Goal: Use online tool/utility: Utilize a website feature to perform a specific function

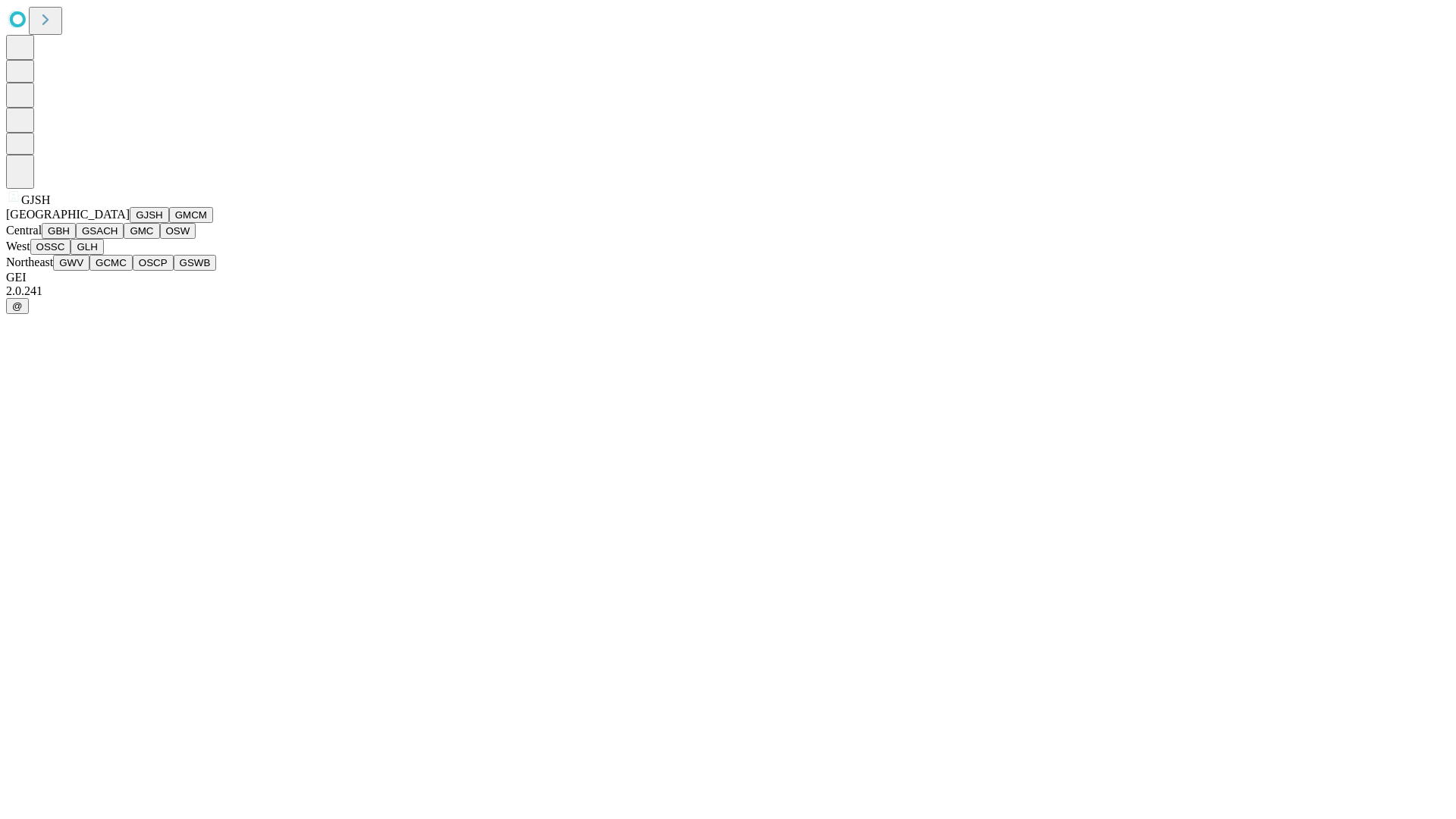
click at [130, 223] on button "GJSH" at bounding box center [149, 215] width 39 height 16
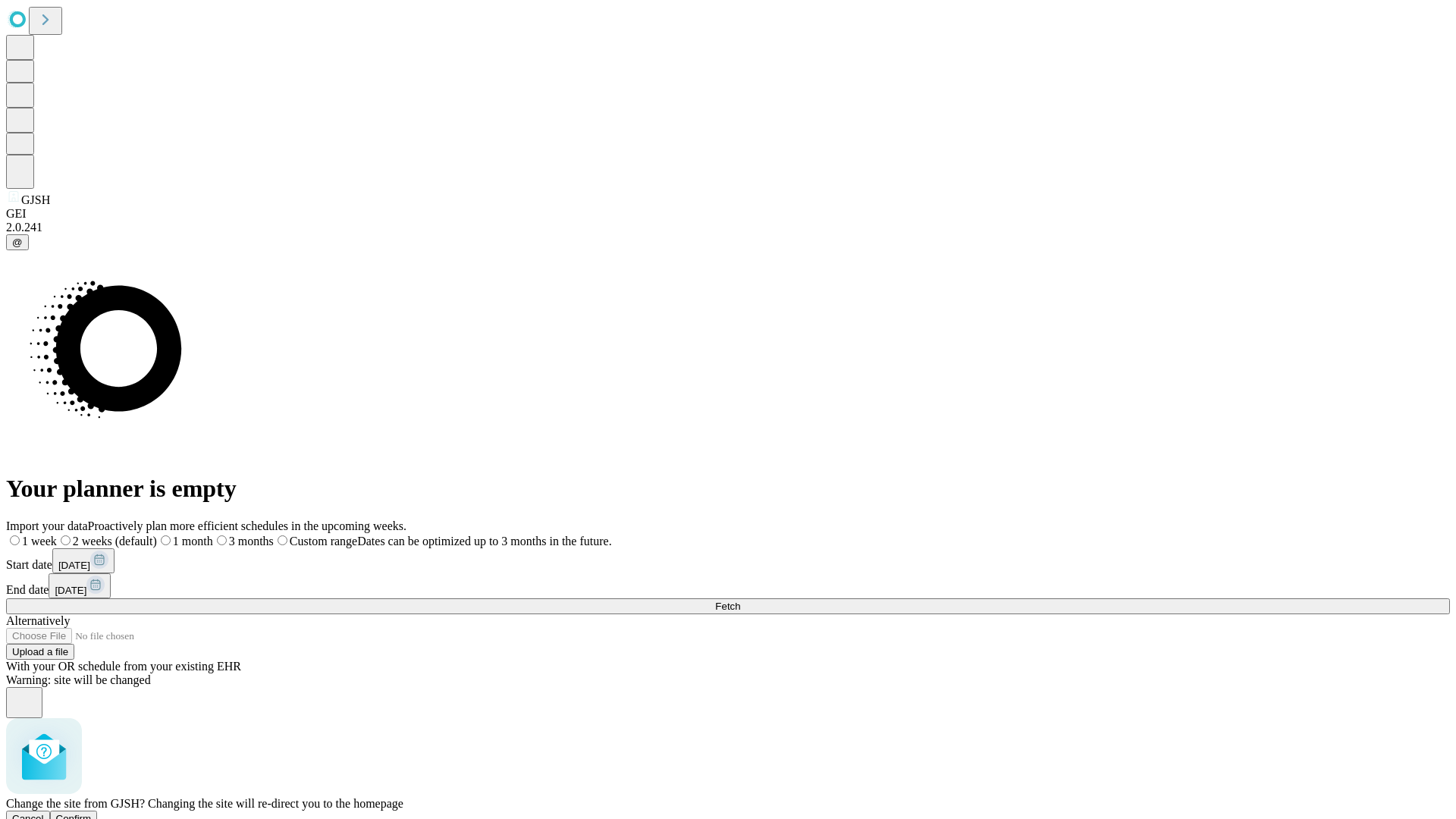
click at [92, 812] on span "Confirm" at bounding box center [74, 818] width 36 height 11
click at [137, 535] on label "2 weeks (default)" at bounding box center [92, 541] width 90 height 13
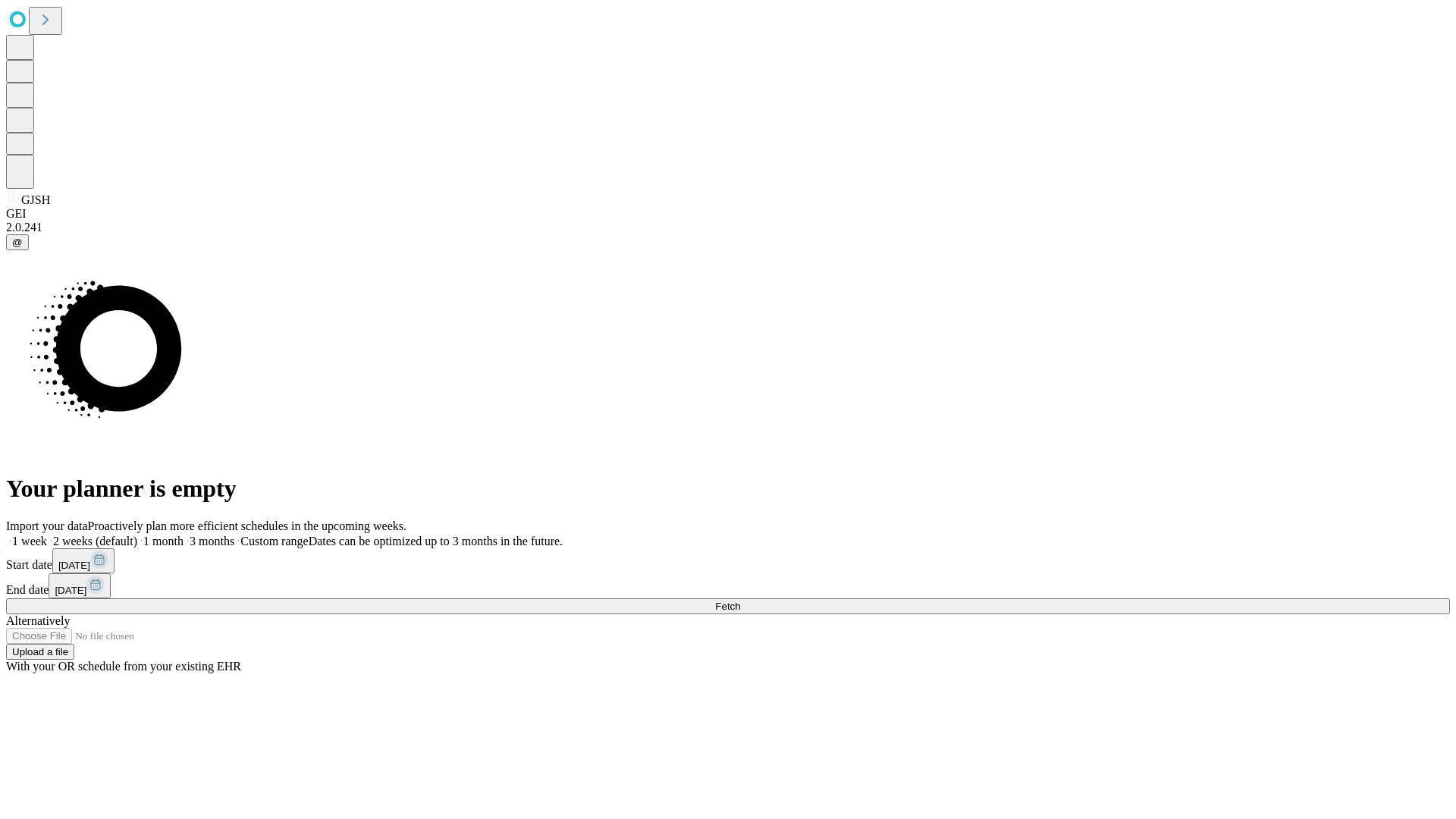
click at [740, 601] on span "Fetch" at bounding box center [727, 606] width 25 height 11
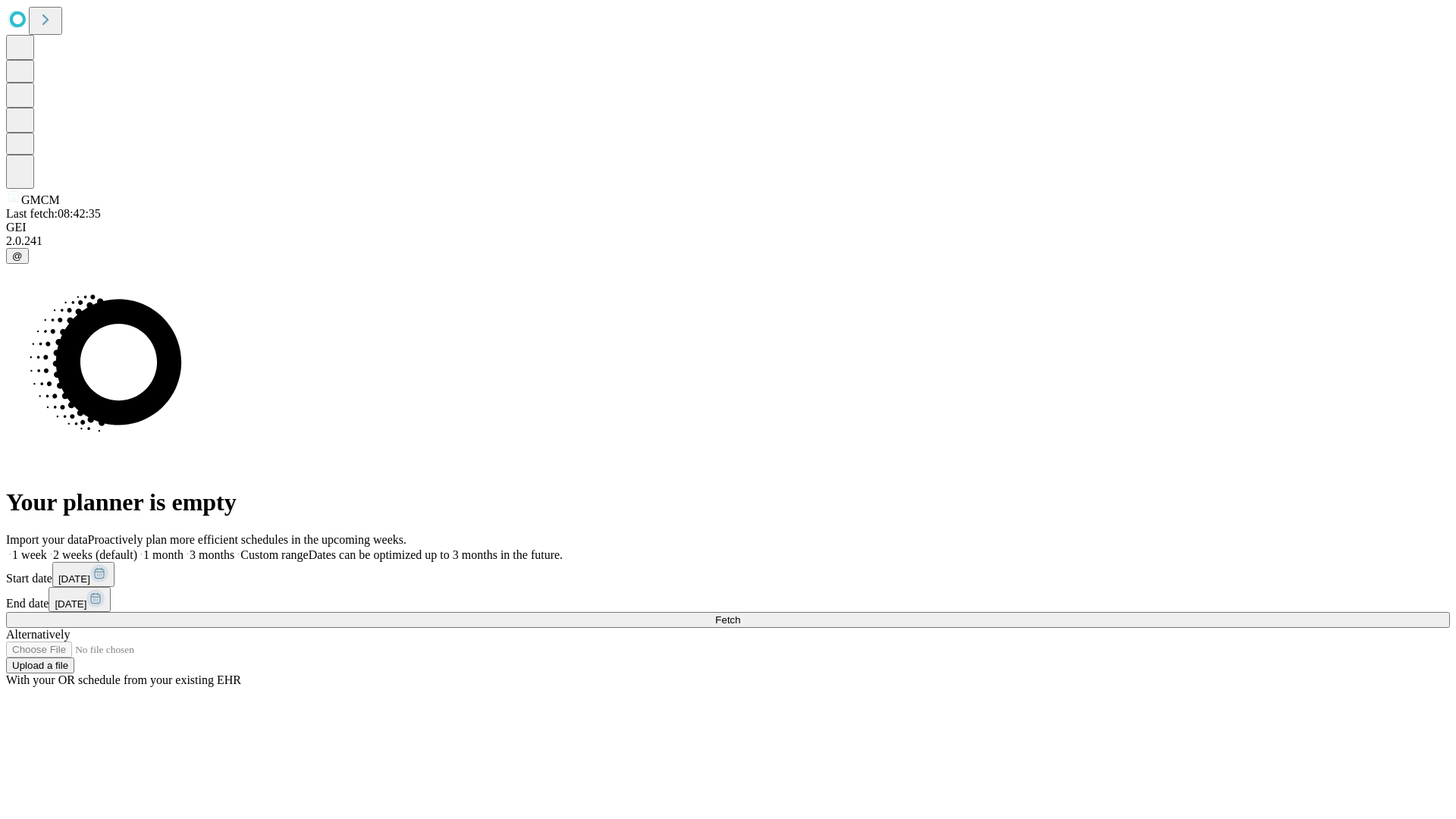
click at [137, 548] on label "2 weeks (default)" at bounding box center [92, 555] width 90 height 13
click at [740, 614] on span "Fetch" at bounding box center [727, 620] width 25 height 11
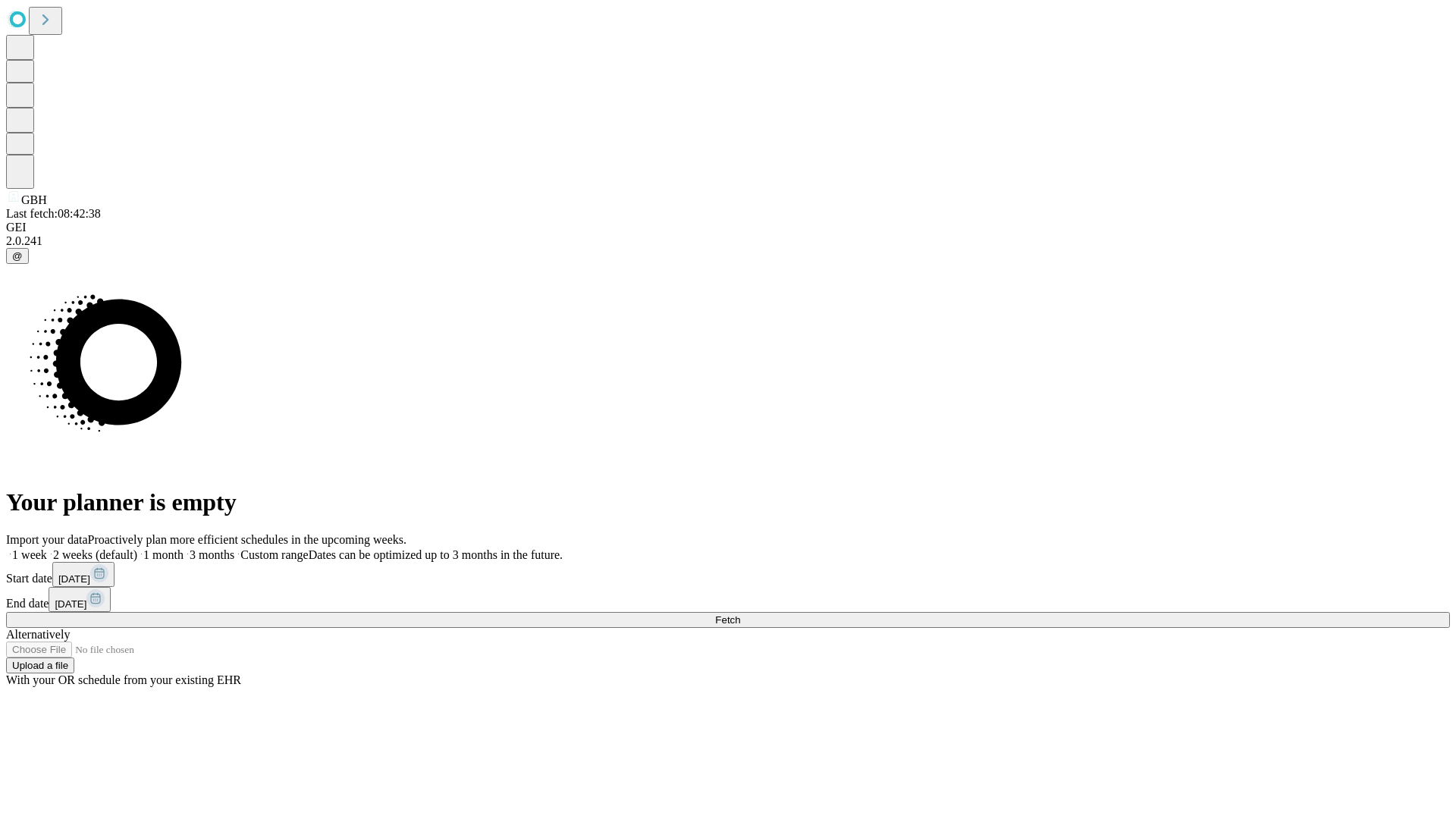
click at [740, 614] on span "Fetch" at bounding box center [727, 620] width 25 height 11
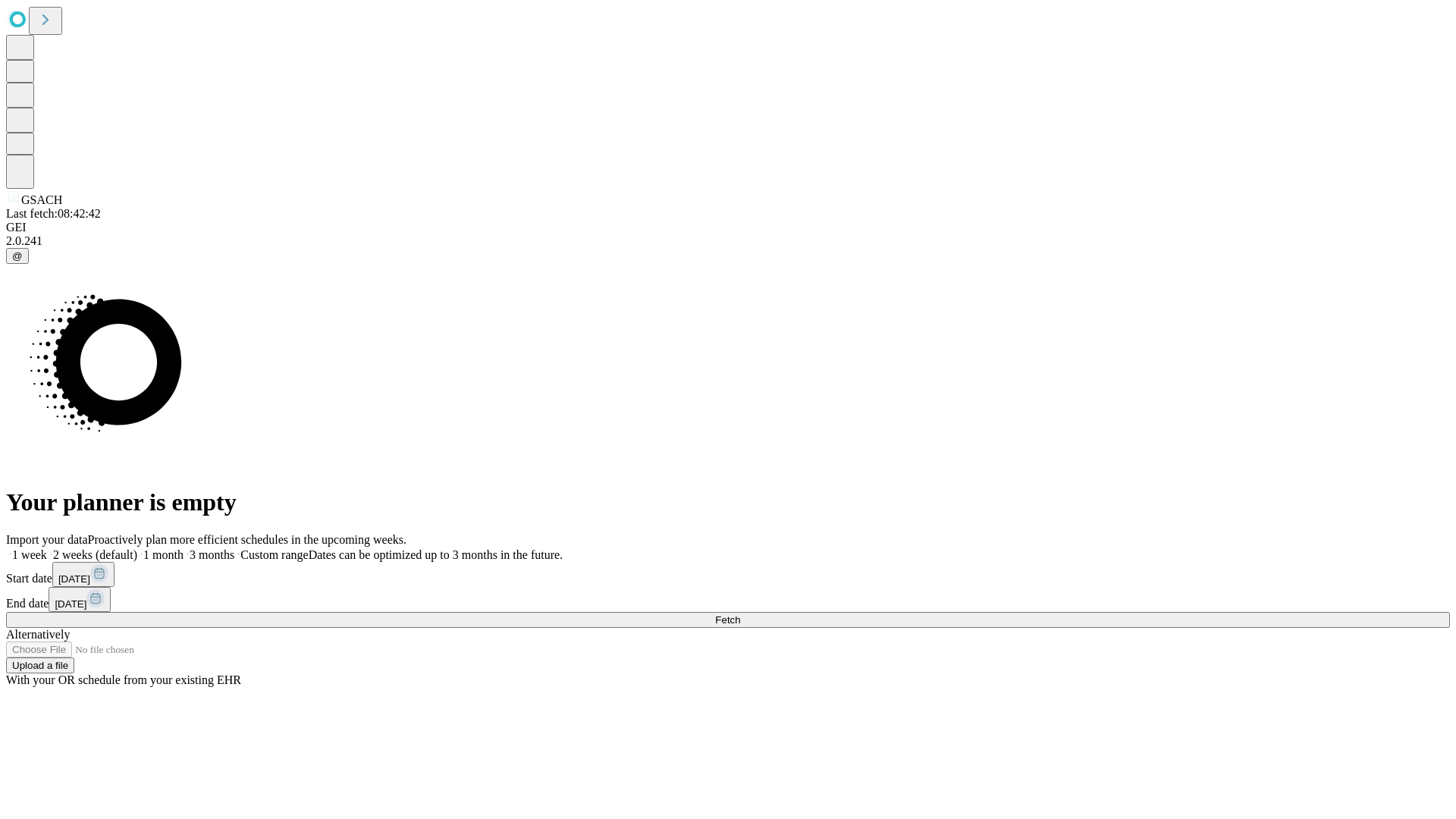
click at [137, 548] on label "2 weeks (default)" at bounding box center [92, 555] width 90 height 13
click at [740, 614] on span "Fetch" at bounding box center [727, 620] width 25 height 11
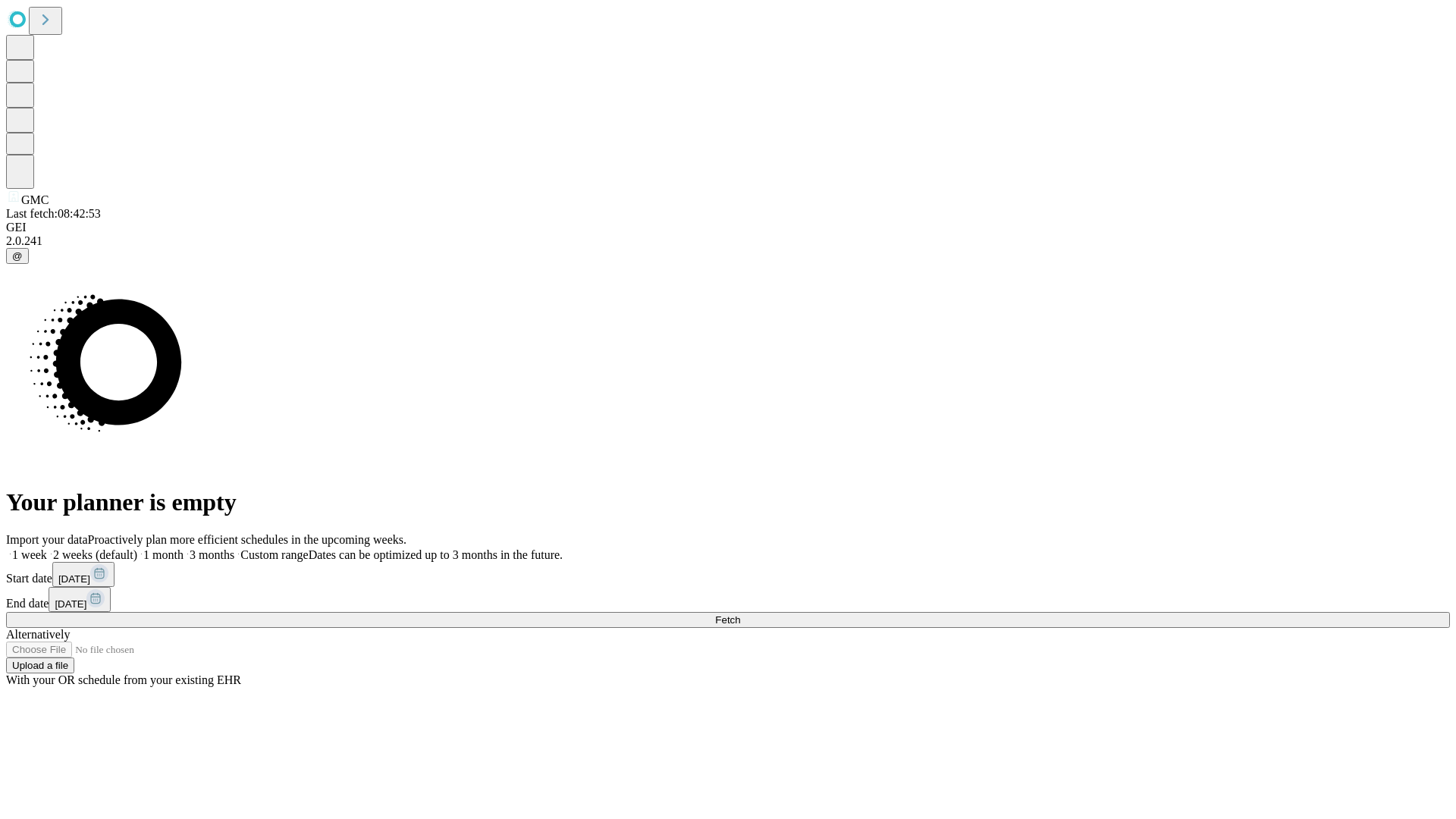
click at [137, 548] on label "2 weeks (default)" at bounding box center [92, 555] width 90 height 13
click at [740, 614] on span "Fetch" at bounding box center [727, 620] width 25 height 11
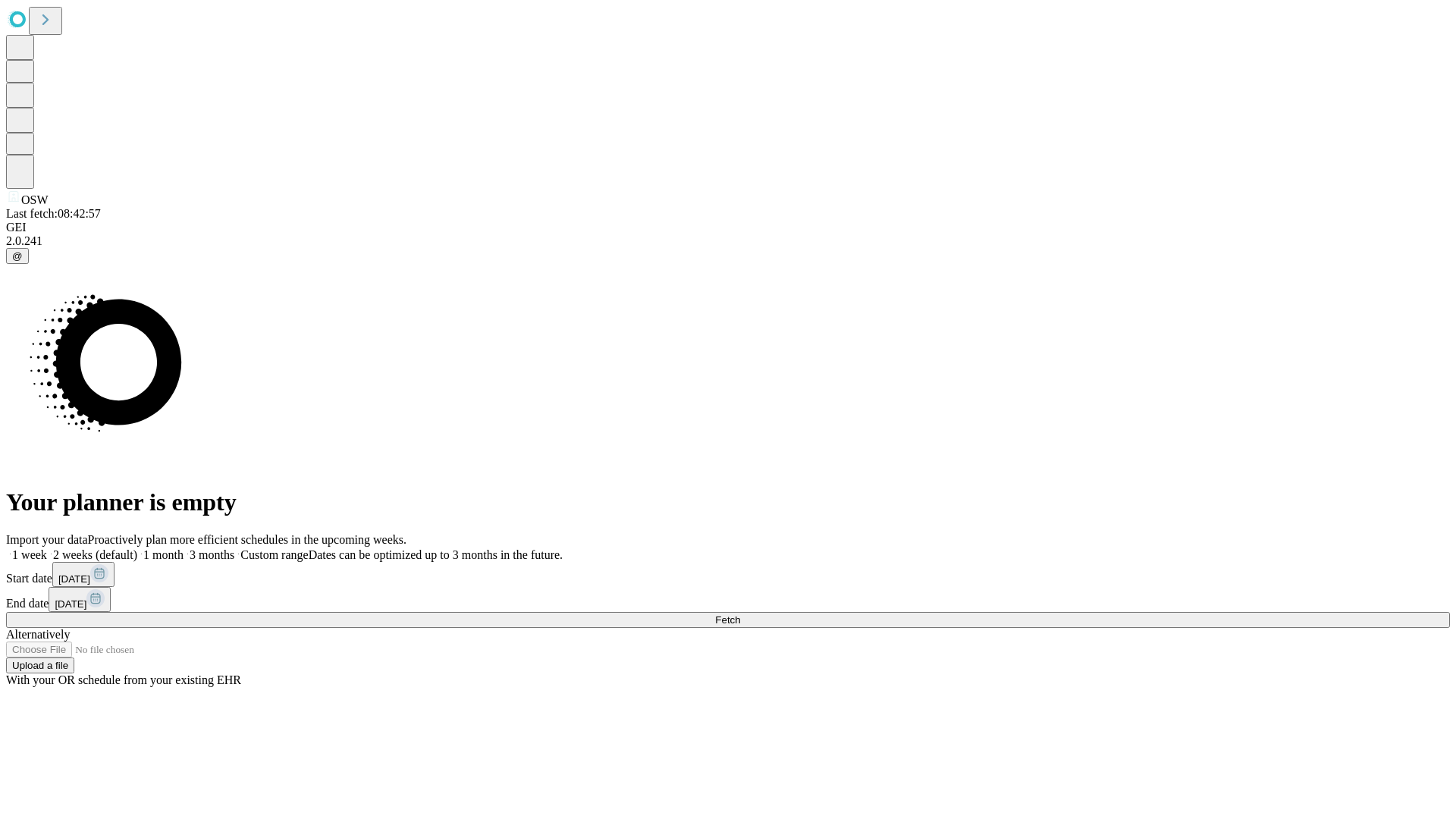
click at [137, 548] on label "2 weeks (default)" at bounding box center [92, 555] width 90 height 13
click at [740, 614] on span "Fetch" at bounding box center [727, 620] width 25 height 11
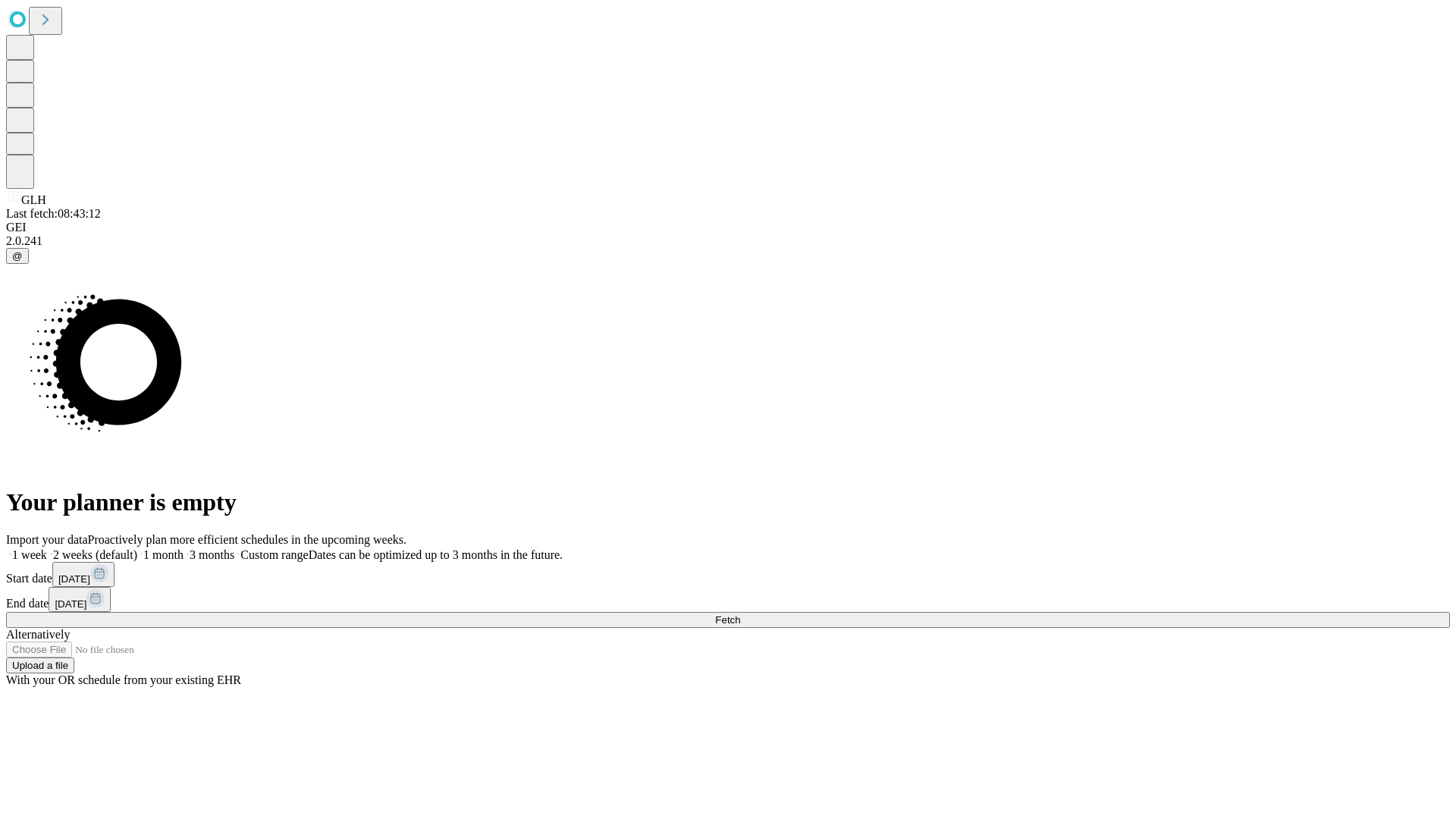
click at [137, 548] on label "2 weeks (default)" at bounding box center [92, 555] width 90 height 13
click at [740, 614] on span "Fetch" at bounding box center [727, 620] width 25 height 11
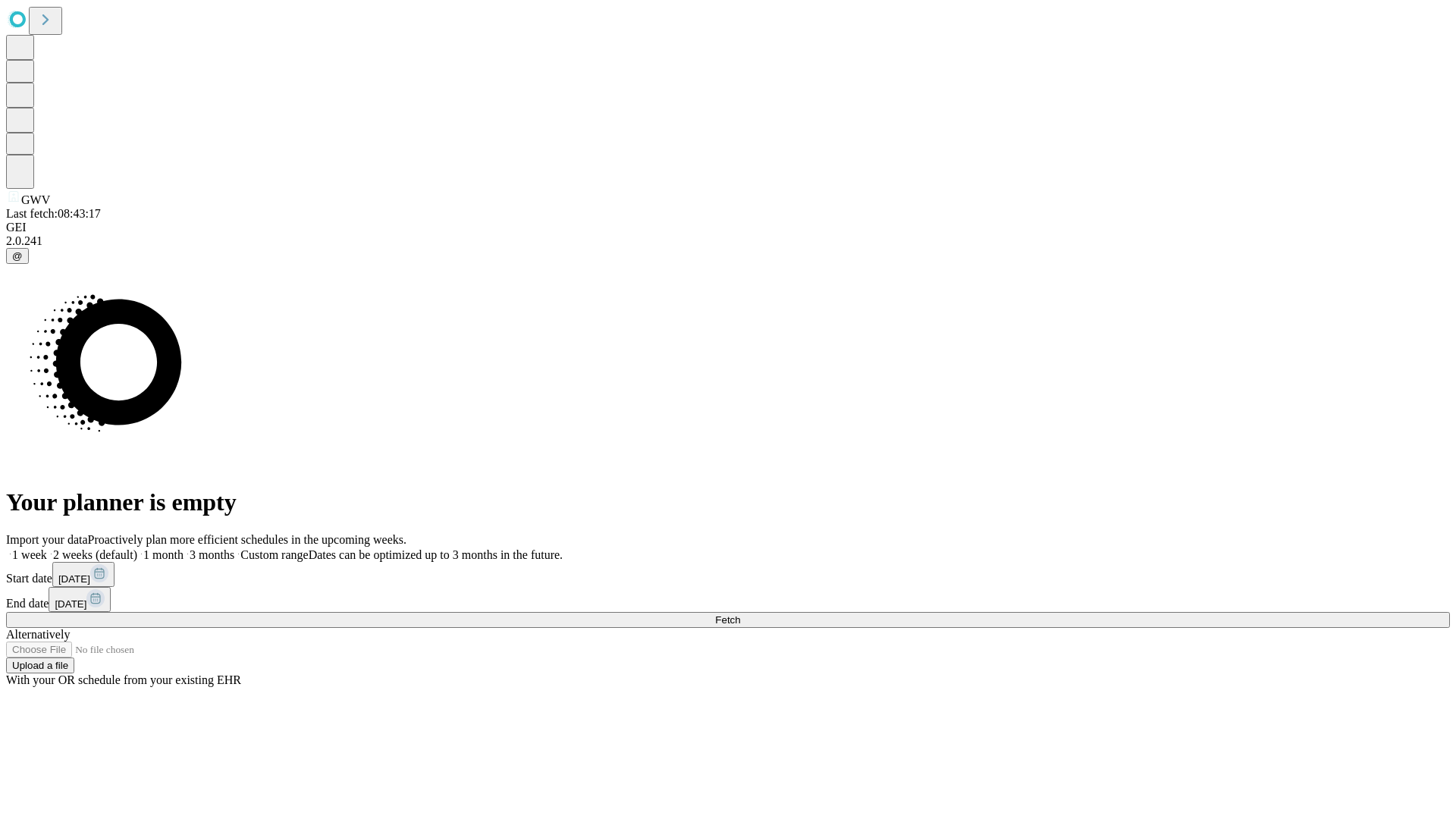
click at [740, 614] on span "Fetch" at bounding box center [727, 620] width 25 height 11
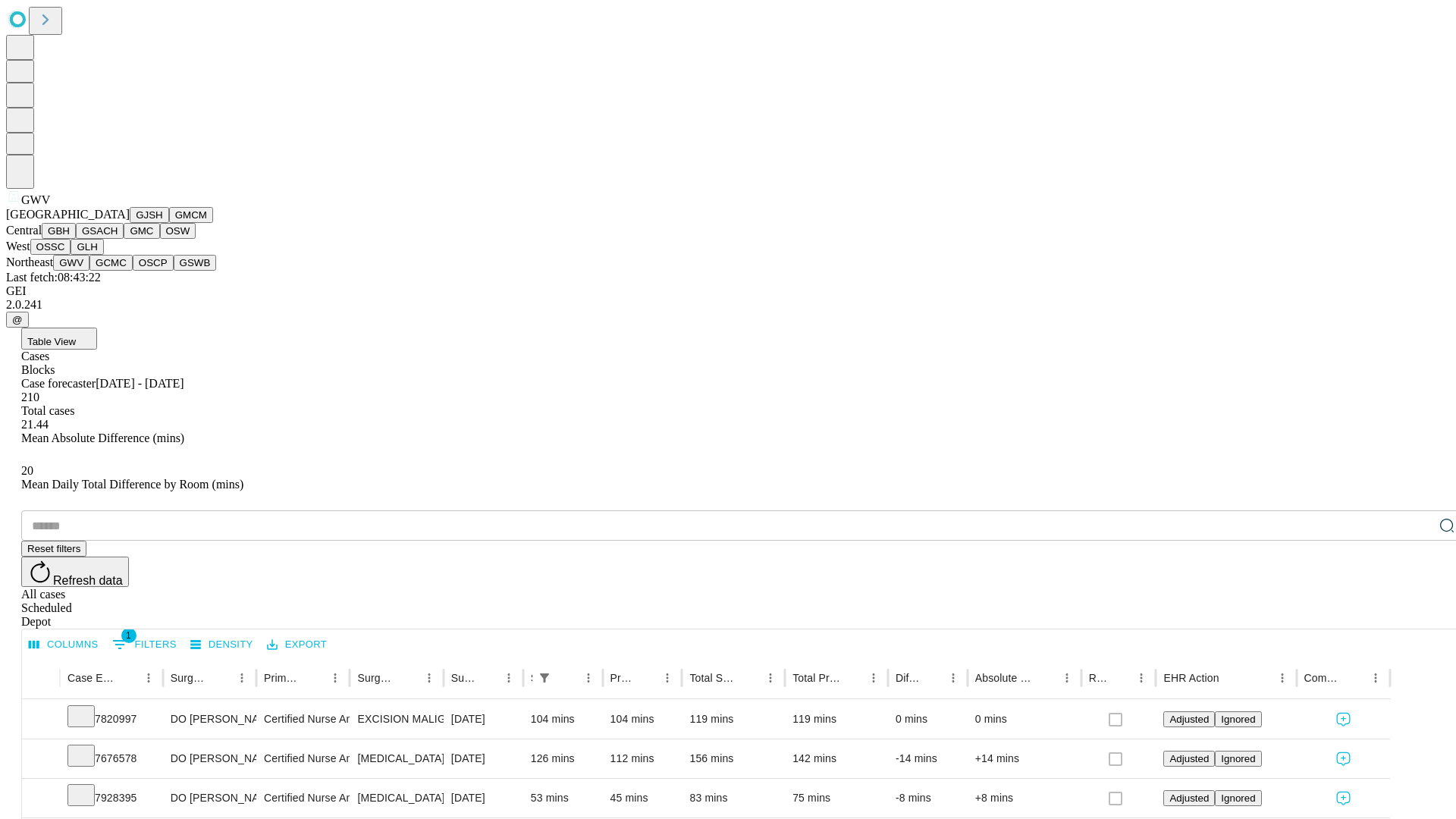
click at [117, 271] on button "GCMC" at bounding box center [111, 263] width 43 height 16
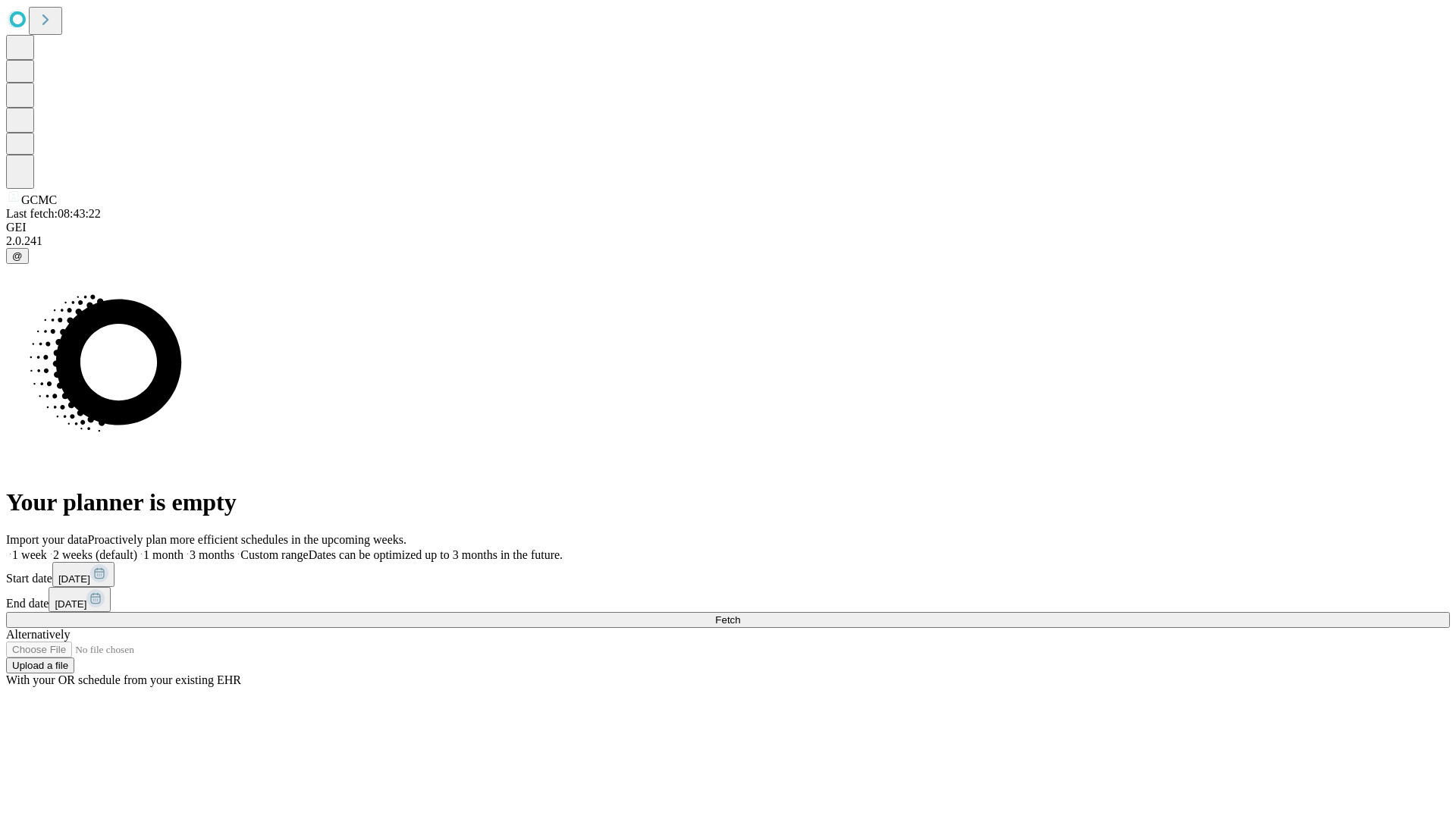
click at [740, 614] on span "Fetch" at bounding box center [727, 620] width 25 height 11
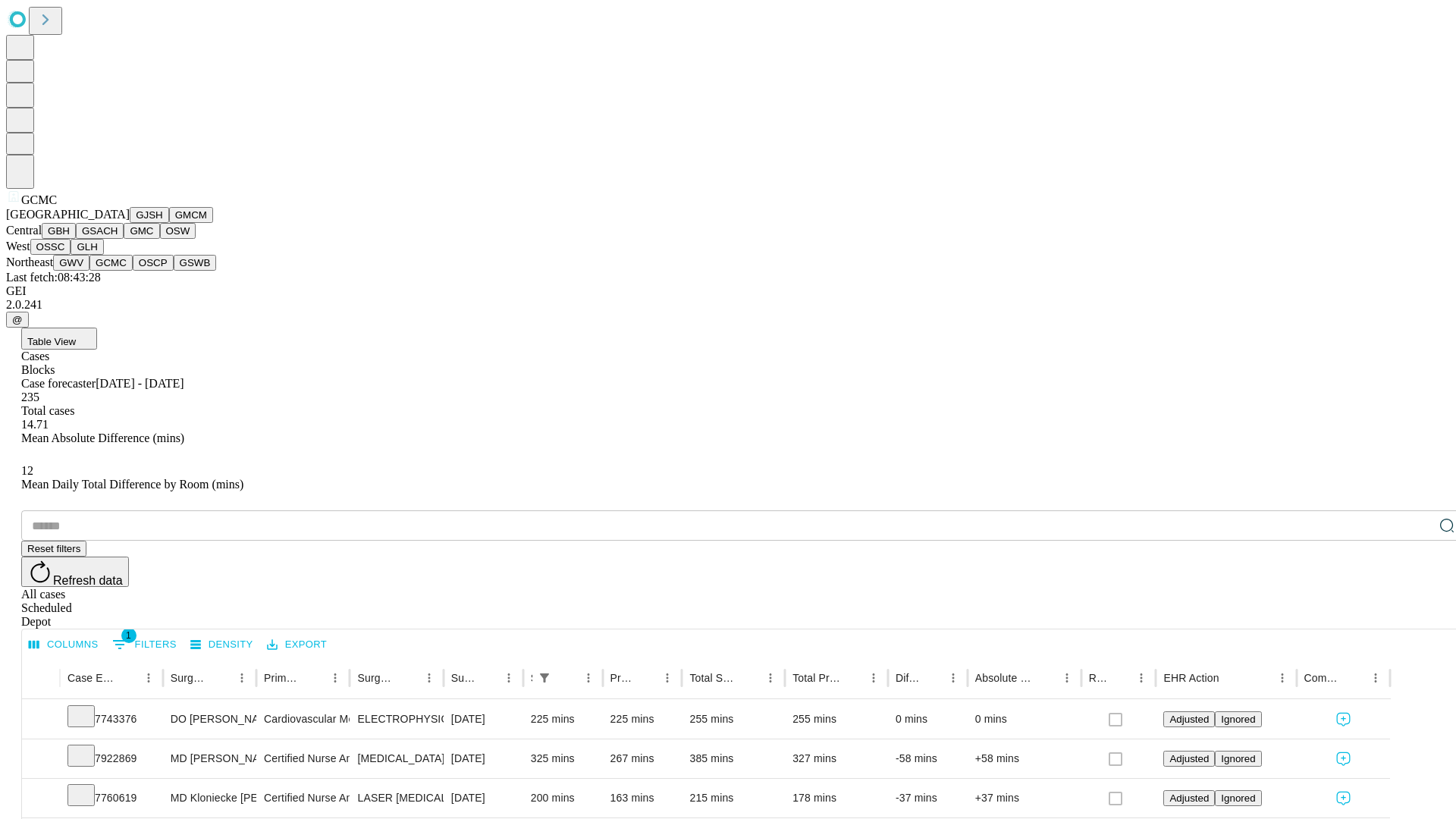
click at [133, 271] on button "OSCP" at bounding box center [153, 263] width 41 height 16
